Goal: Task Accomplishment & Management: Complete application form

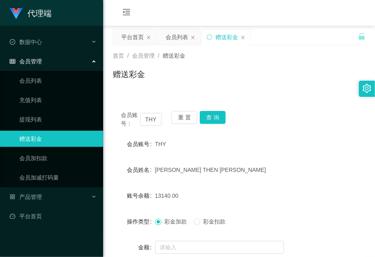
scroll to position [50, 0]
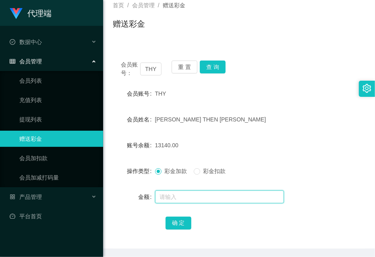
click at [215, 198] on input "text" at bounding box center [219, 196] width 129 height 13
paste input "184"
type input "184"
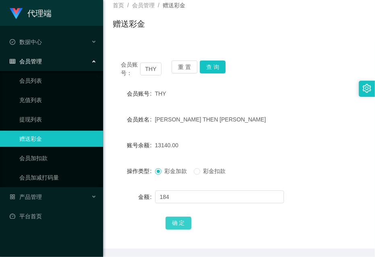
click at [173, 222] on button "确 定" at bounding box center [179, 223] width 26 height 13
click at [308, 96] on div "会员账号 THY" at bounding box center [239, 93] width 253 height 16
click at [154, 69] on input "THY" at bounding box center [150, 69] width 21 height 13
paste input "3028178246"
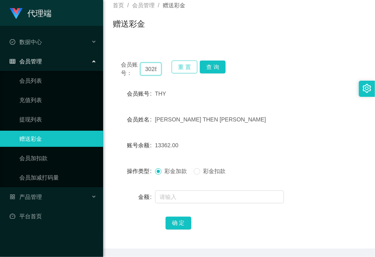
scroll to position [0, 19]
type input "3028178246"
click at [212, 60] on button "查 询" at bounding box center [213, 66] width 26 height 13
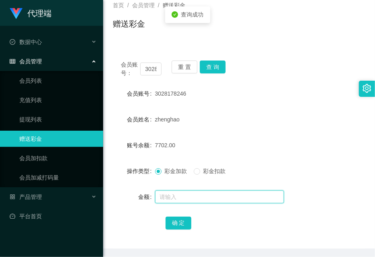
click at [211, 194] on input "text" at bounding box center [219, 196] width 129 height 13
type input "8"
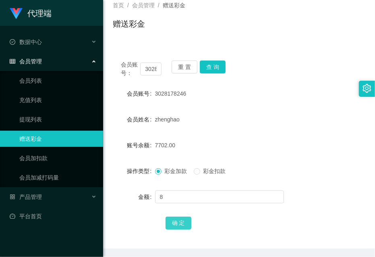
drag, startPoint x: 183, startPoint y: 223, endPoint x: 268, endPoint y: 187, distance: 92.9
click at [183, 223] on button "确 定" at bounding box center [179, 223] width 26 height 13
click at [292, 134] on form "会员账号 3028178246 会员姓名 zhenghao 账号余额 7710.00 操作类型 彩金加款 彩金扣款 金额 确 定" at bounding box center [239, 157] width 253 height 145
